Goal: Task Accomplishment & Management: Manage account settings

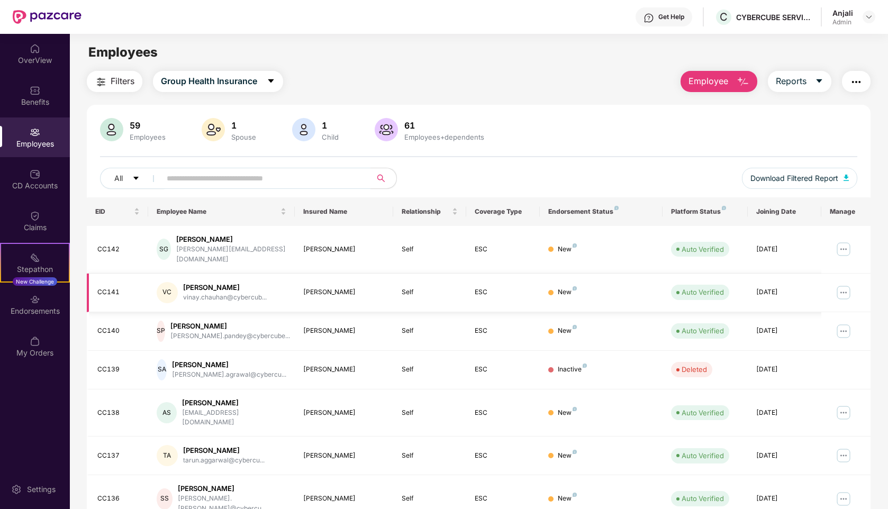
click at [844, 286] on img at bounding box center [843, 292] width 17 height 17
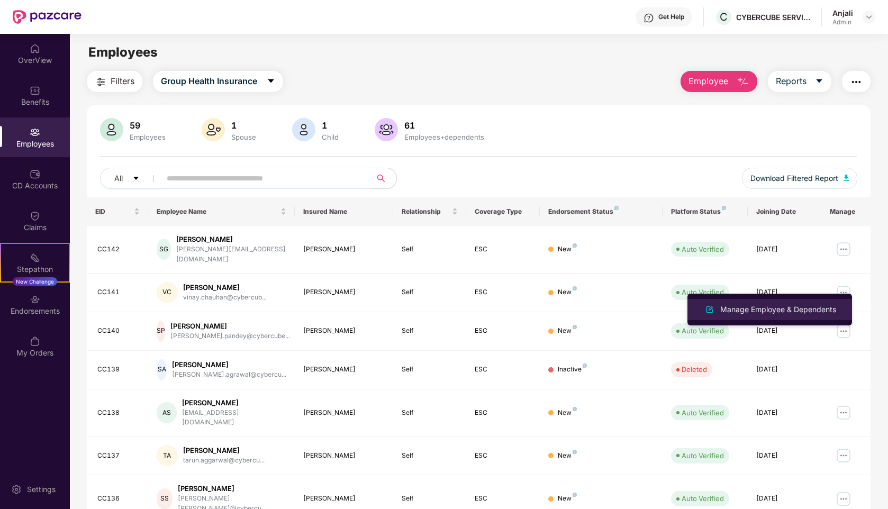
click at [740, 310] on div "Manage Employee & Dependents" at bounding box center [778, 310] width 120 height 12
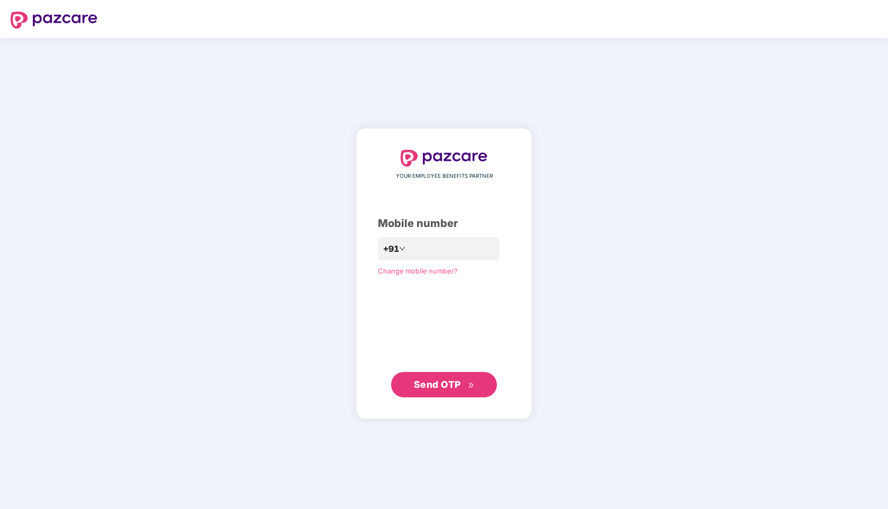
drag, startPoint x: 617, startPoint y: 385, endPoint x: 592, endPoint y: 356, distance: 38.3
click at [617, 385] on div "YOUR EMPLOYEE BENEFITS PARTNER Mobile number +91 Change mobile number? Send OTP" at bounding box center [444, 273] width 888 height 471
click at [445, 253] on input "number" at bounding box center [451, 248] width 87 height 17
type input "**********"
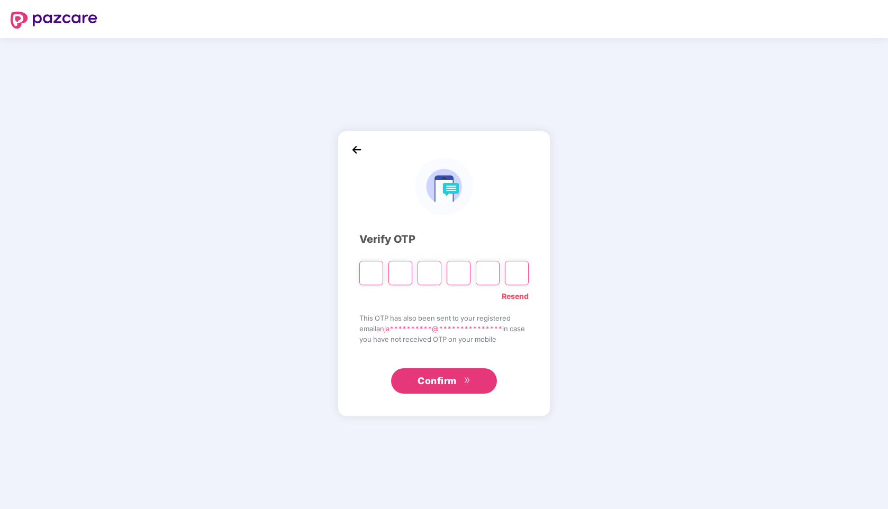
paste input "*"
type input "*"
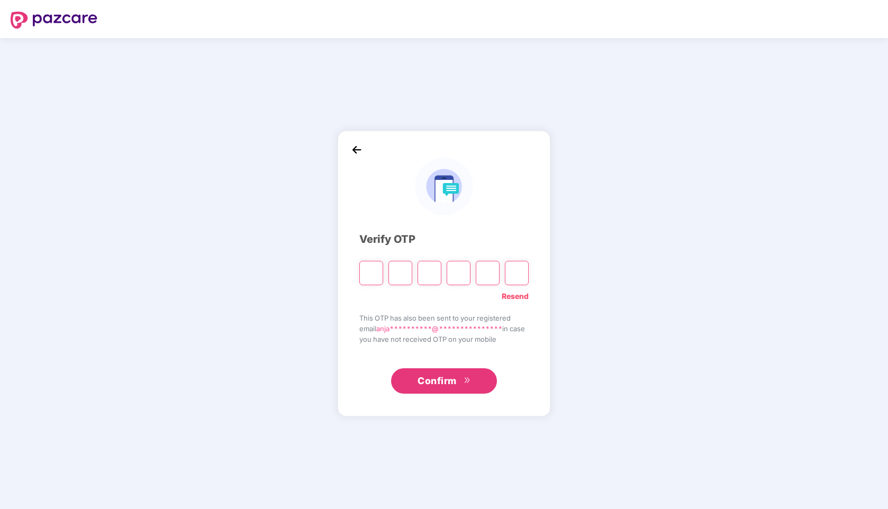
type input "*"
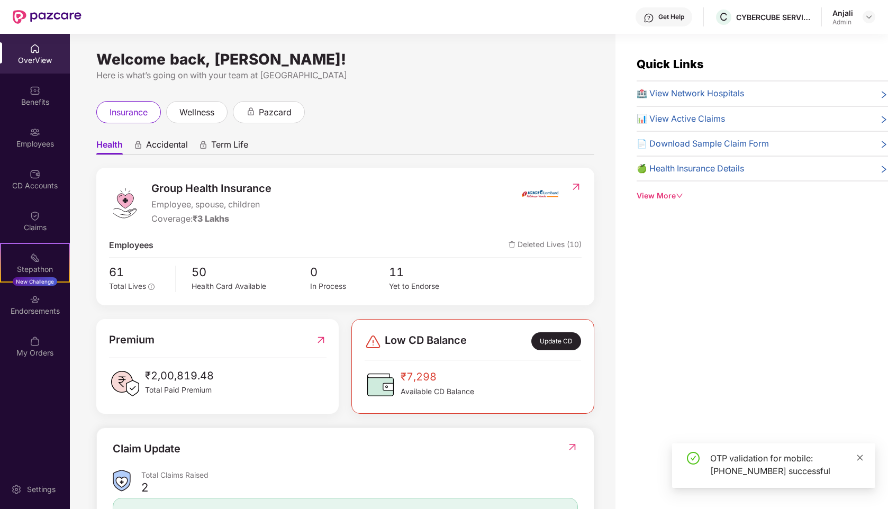
click at [859, 458] on icon "close" at bounding box center [861, 458] width 6 height 6
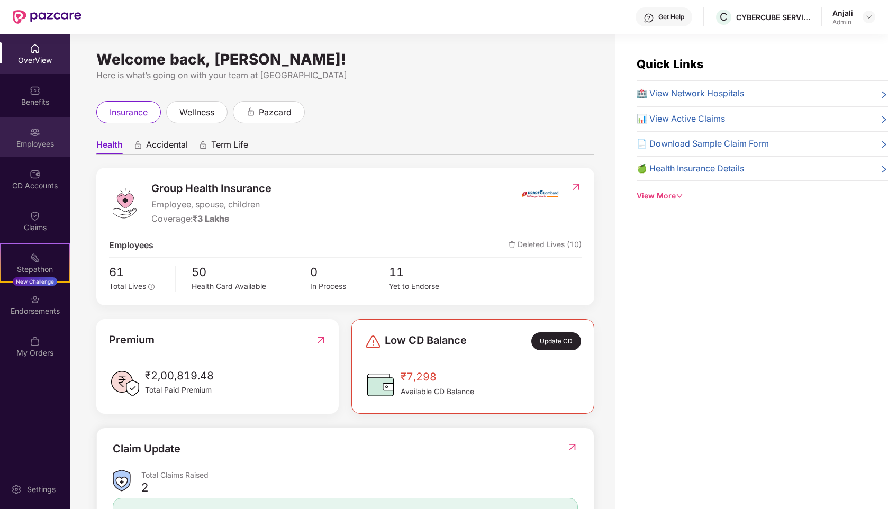
click at [26, 133] on div "Employees" at bounding box center [35, 138] width 70 height 40
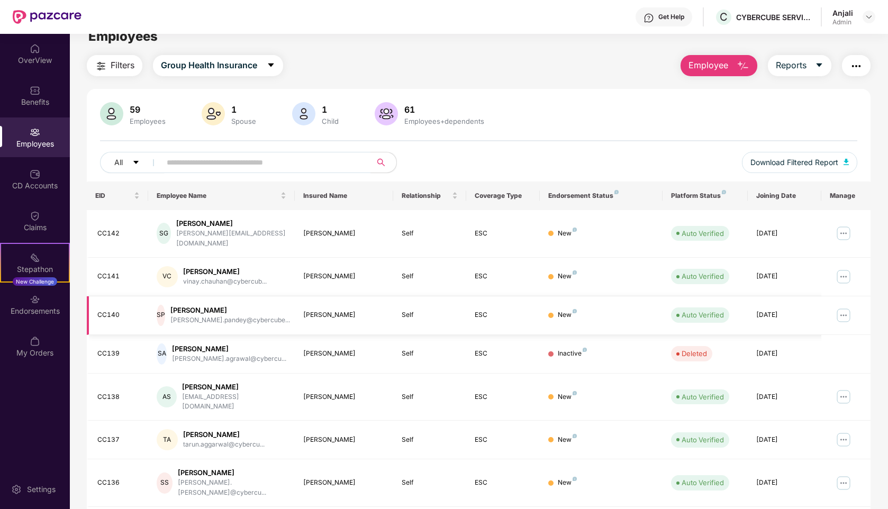
scroll to position [16, 0]
click at [844, 271] on img at bounding box center [843, 276] width 17 height 17
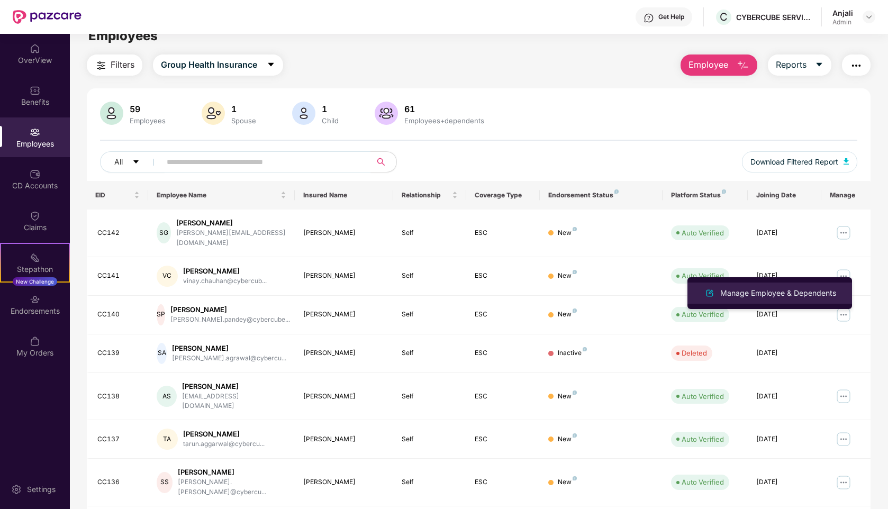
click at [780, 296] on div "Manage Employee & Dependents" at bounding box center [778, 293] width 120 height 12
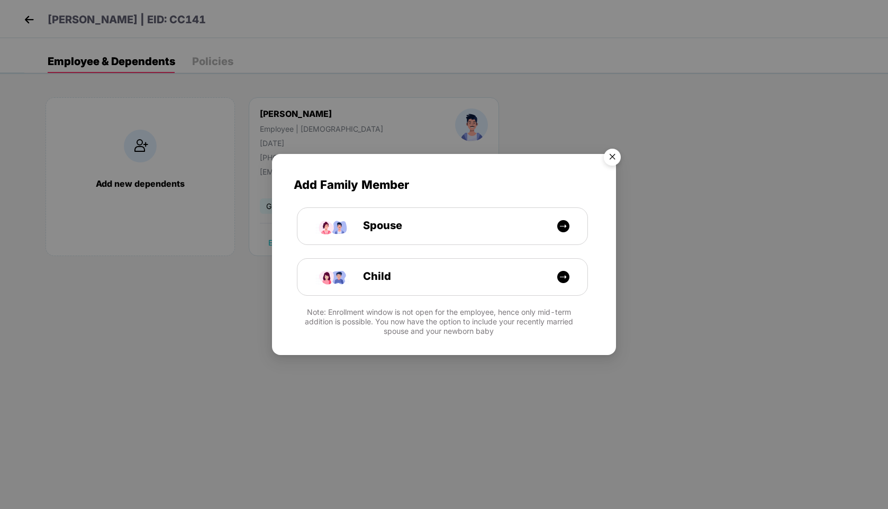
click at [614, 153] on img "Close" at bounding box center [613, 159] width 30 height 30
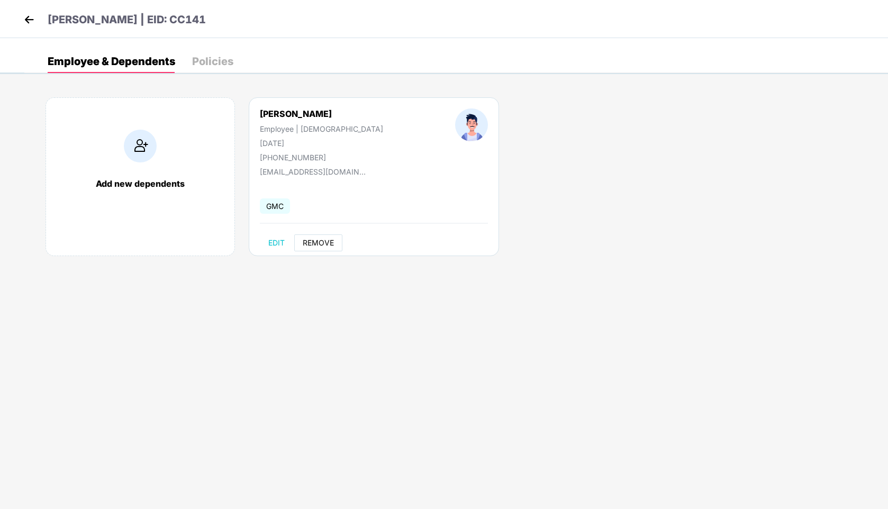
click at [318, 239] on span "REMOVE" at bounding box center [318, 243] width 31 height 8
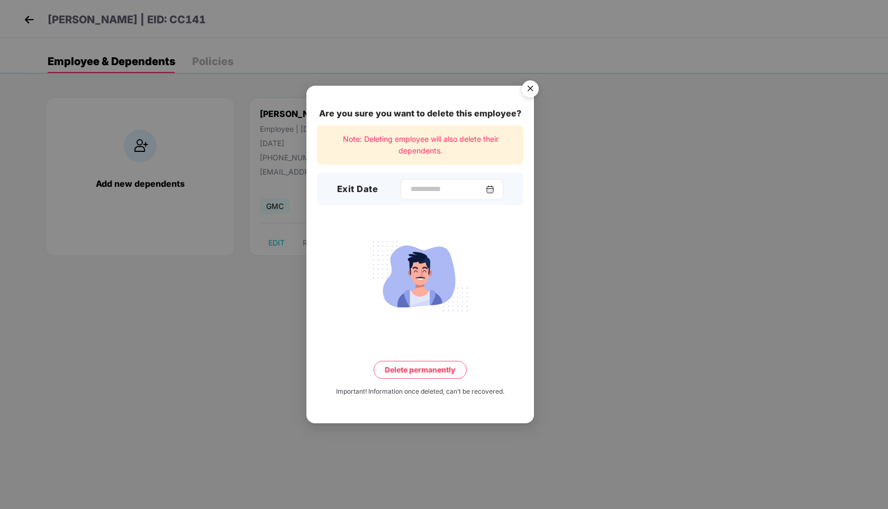
click at [493, 193] on div at bounding box center [452, 189] width 103 height 21
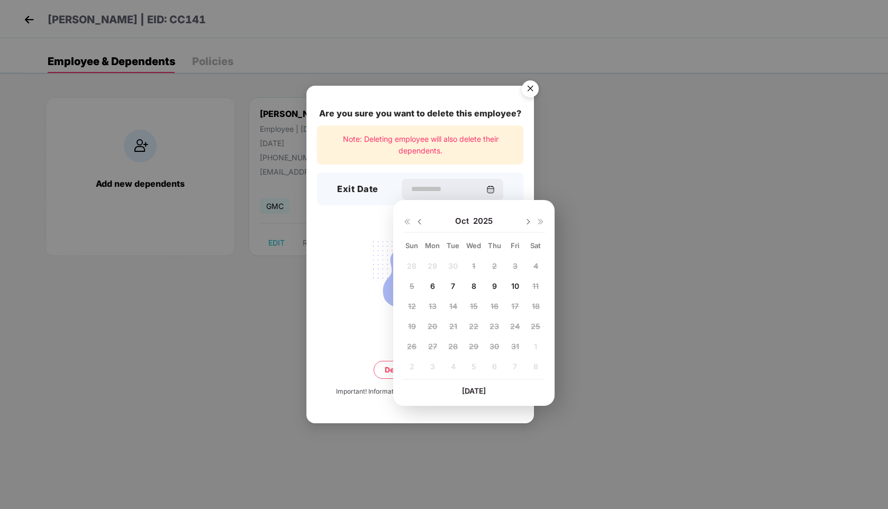
click at [455, 287] on span "7" at bounding box center [453, 286] width 4 height 9
type input "**********"
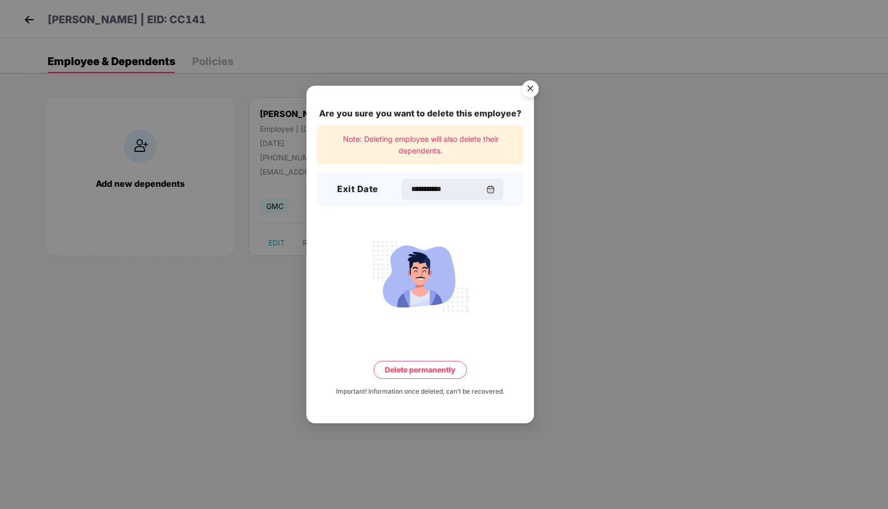
click at [431, 366] on button "Delete permanently" at bounding box center [420, 370] width 93 height 18
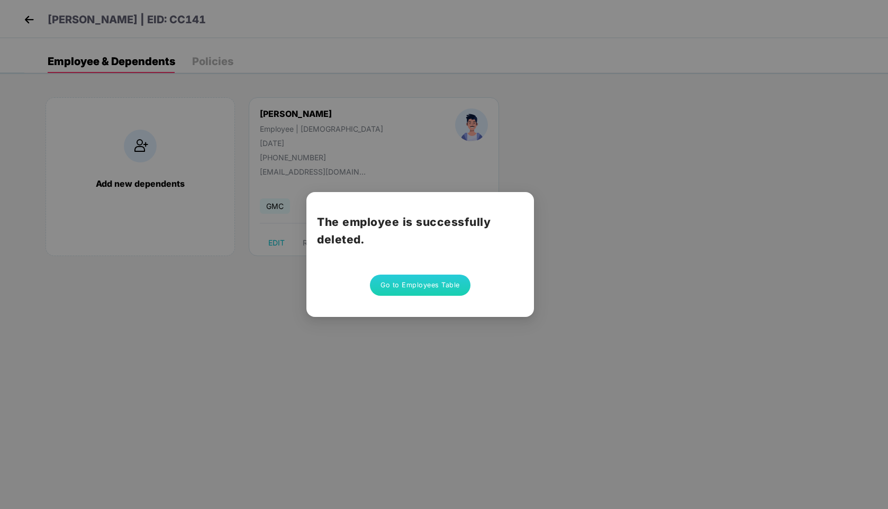
click at [420, 282] on button "Go to Employees Table" at bounding box center [420, 285] width 101 height 21
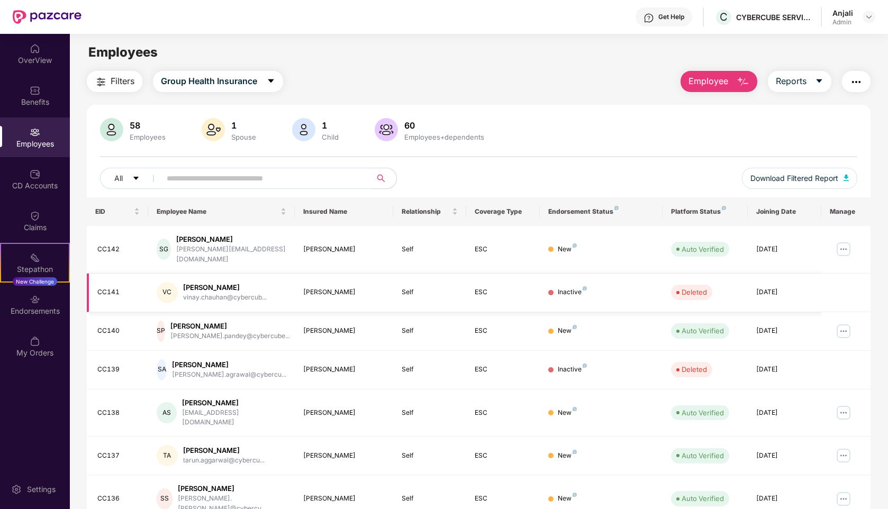
scroll to position [5, 0]
